Goal: Transaction & Acquisition: Purchase product/service

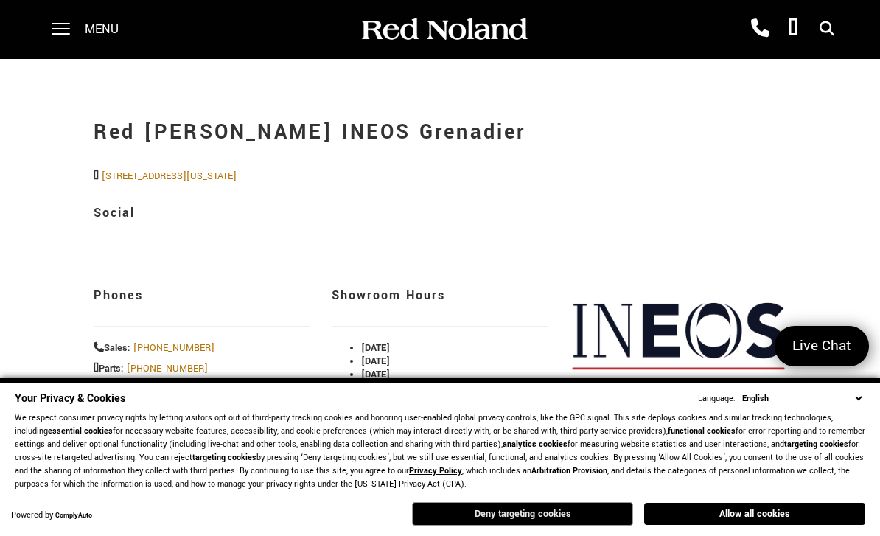
click at [593, 514] on button "Deny targeting cookies" at bounding box center [522, 514] width 221 height 24
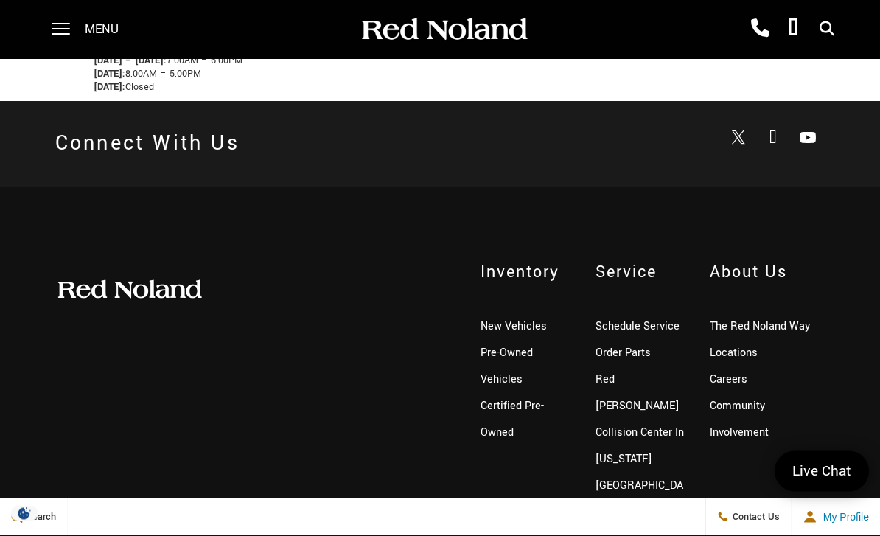
scroll to position [627, 0]
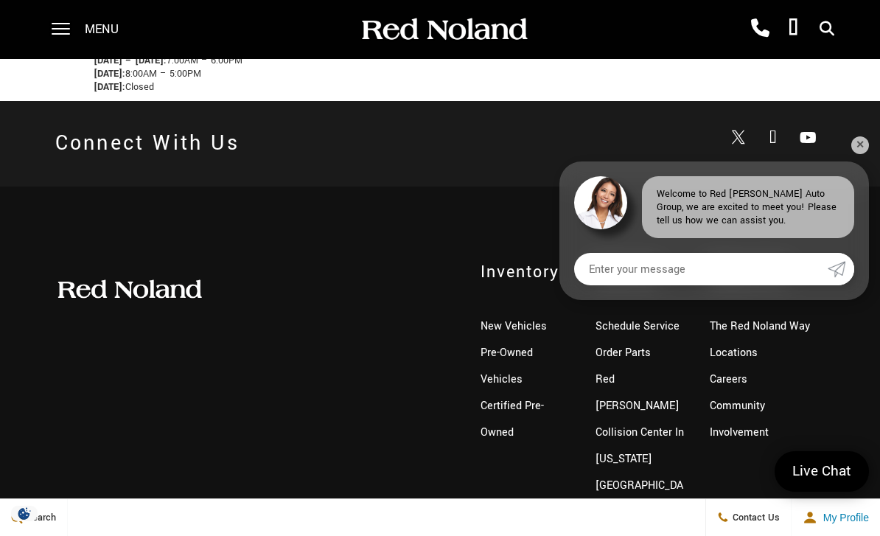
click at [526, 284] on span "Inventory" at bounding box center [527, 272] width 93 height 24
click at [862, 154] on link "✕" at bounding box center [861, 145] width 18 height 18
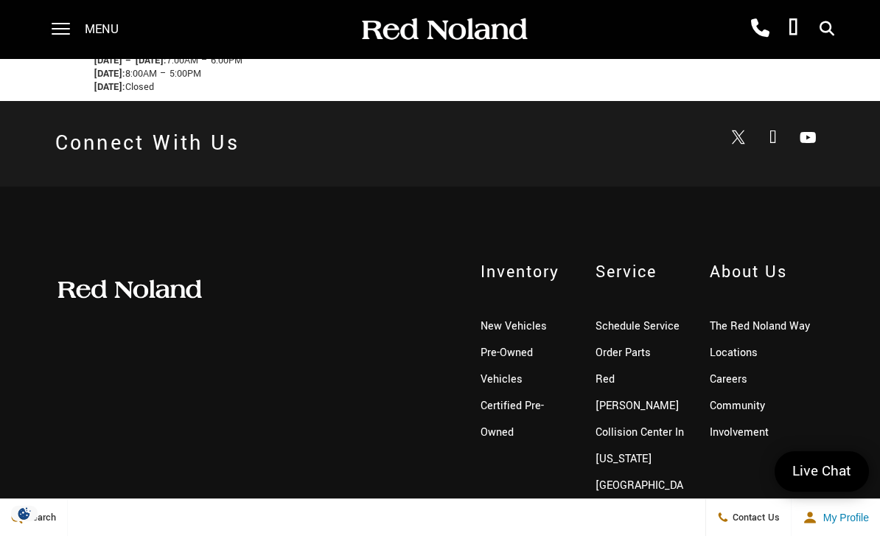
click at [543, 284] on span "Inventory" at bounding box center [527, 272] width 93 height 24
click at [540, 334] on link "New Vehicles" at bounding box center [514, 325] width 66 height 15
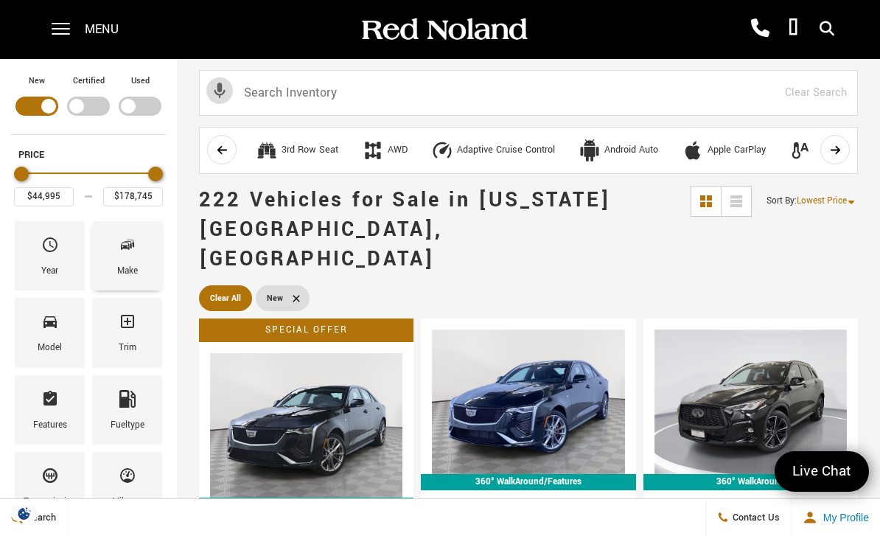
click at [127, 254] on icon "Make" at bounding box center [128, 245] width 18 height 18
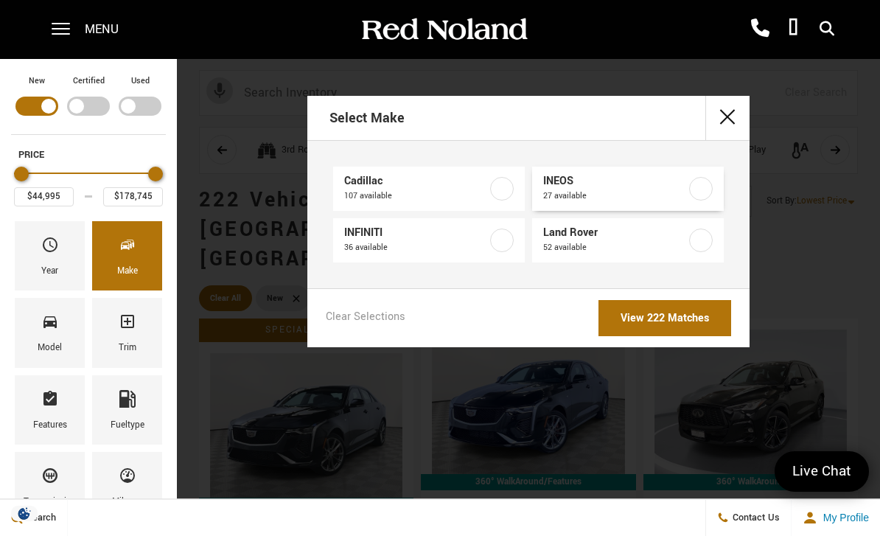
click at [605, 198] on span "27 available" at bounding box center [615, 196] width 145 height 15
type input "$78,663"
type input "$99,640"
checkbox input "true"
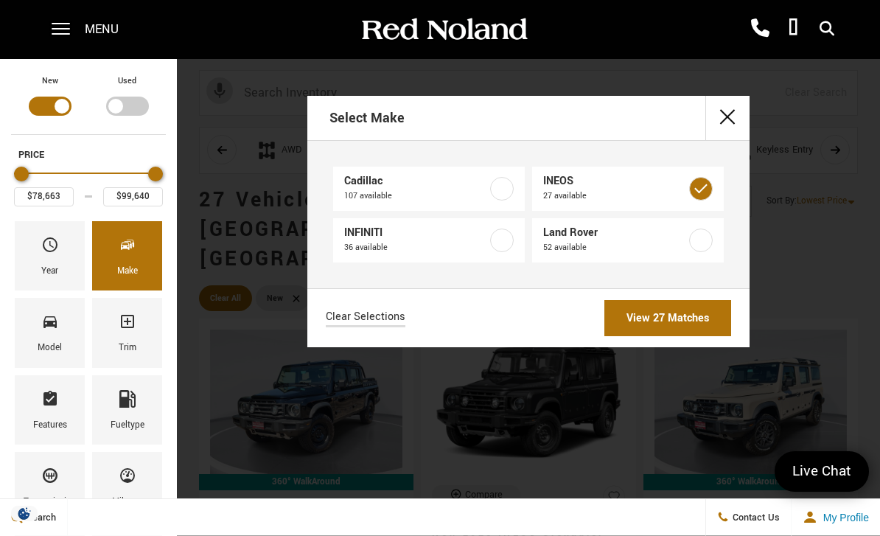
click at [684, 318] on link "View 27 Matches" at bounding box center [668, 318] width 127 height 36
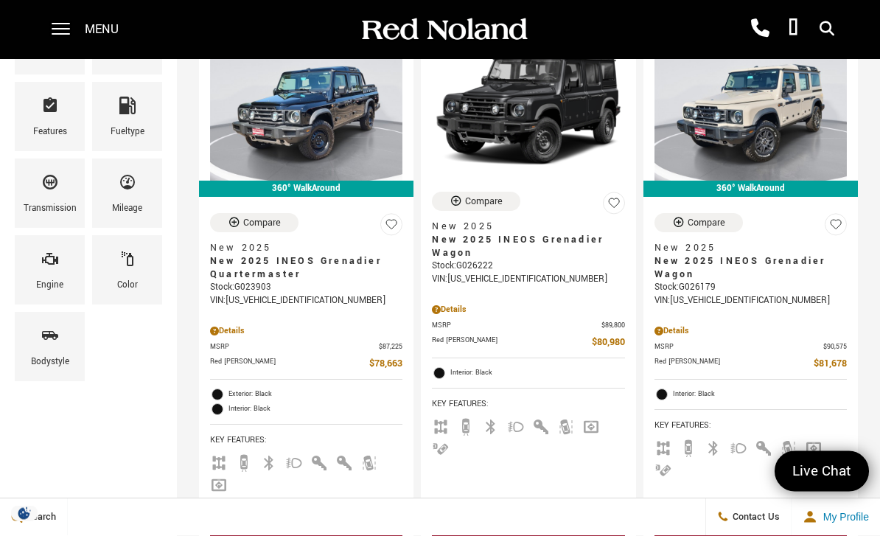
scroll to position [293, 0]
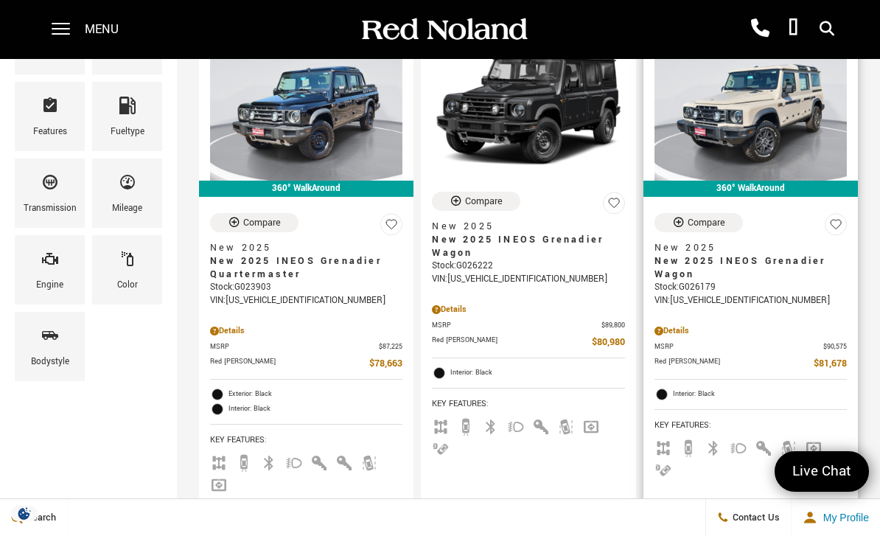
click at [702, 254] on span "New 2025 INEOS Grenadier Wagon" at bounding box center [745, 267] width 181 height 27
